Goal: Entertainment & Leisure: Consume media (video, audio)

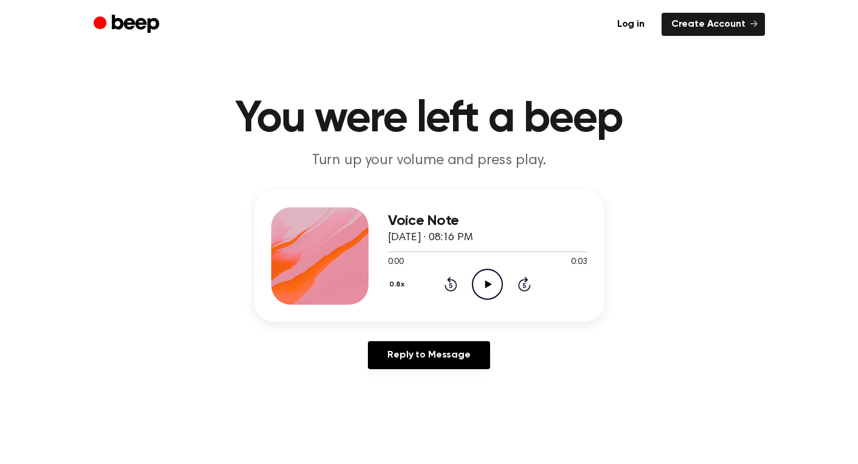
click at [487, 283] on icon at bounding box center [488, 284] width 7 height 8
click at [481, 277] on icon "Play Audio" at bounding box center [487, 284] width 31 height 31
click at [489, 280] on icon "Play Audio" at bounding box center [487, 284] width 31 height 31
click at [495, 277] on icon "Play Audio" at bounding box center [487, 284] width 31 height 31
click at [489, 289] on icon "Play Audio" at bounding box center [487, 284] width 31 height 31
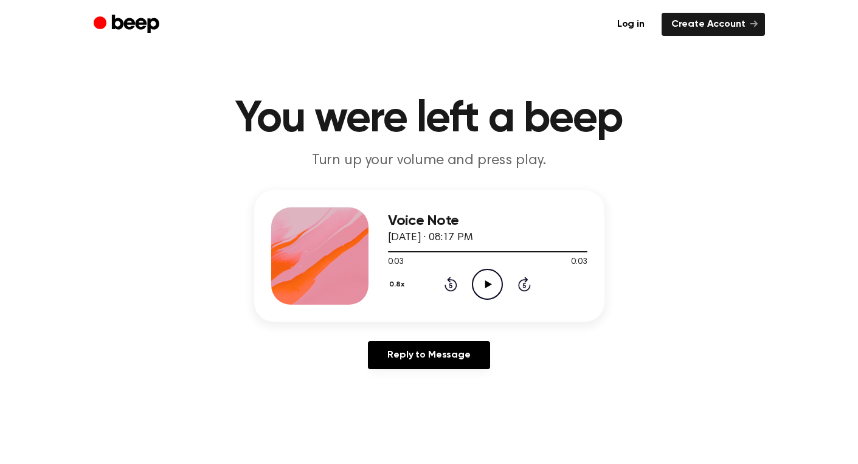
click at [489, 289] on icon "Play Audio" at bounding box center [487, 284] width 31 height 31
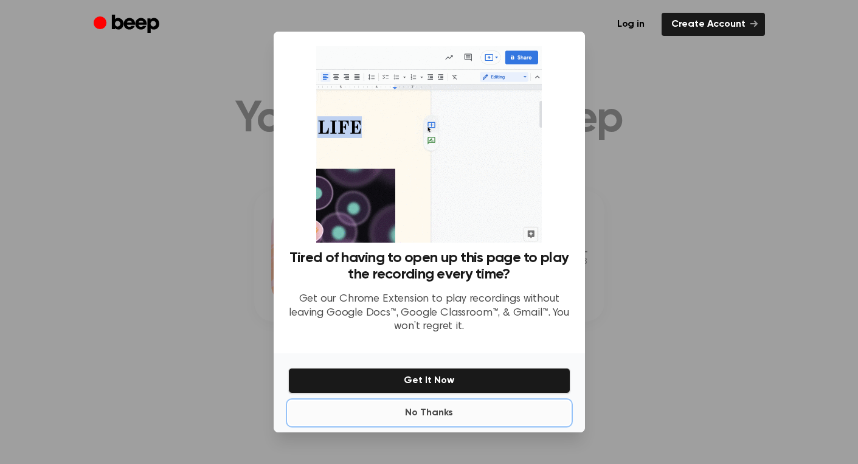
click at [424, 410] on button "No Thanks" at bounding box center [429, 413] width 282 height 24
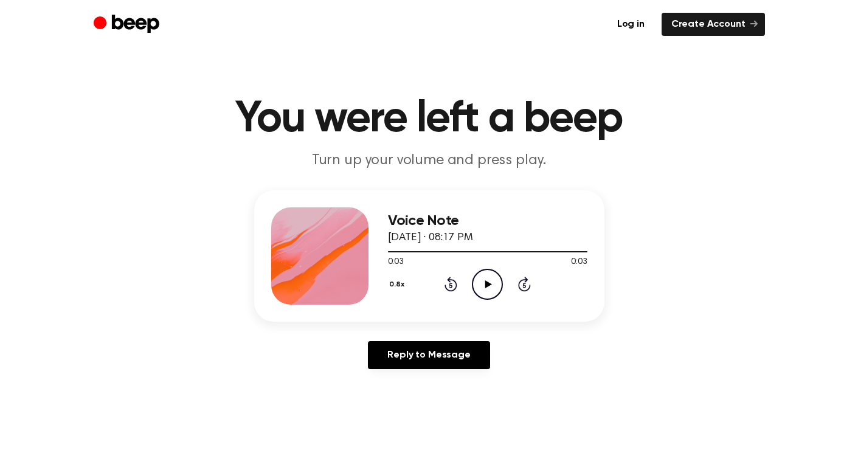
click at [487, 286] on icon "Play Audio" at bounding box center [487, 284] width 31 height 31
click at [485, 284] on icon at bounding box center [488, 284] width 7 height 8
click at [483, 286] on icon "Play Audio" at bounding box center [487, 284] width 31 height 31
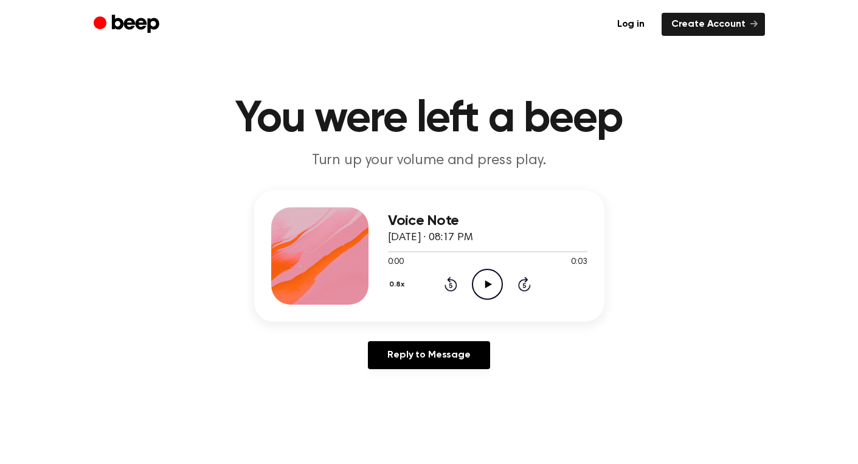
click at [492, 286] on icon "Play Audio" at bounding box center [487, 284] width 31 height 31
